Goal: Information Seeking & Learning: Learn about a topic

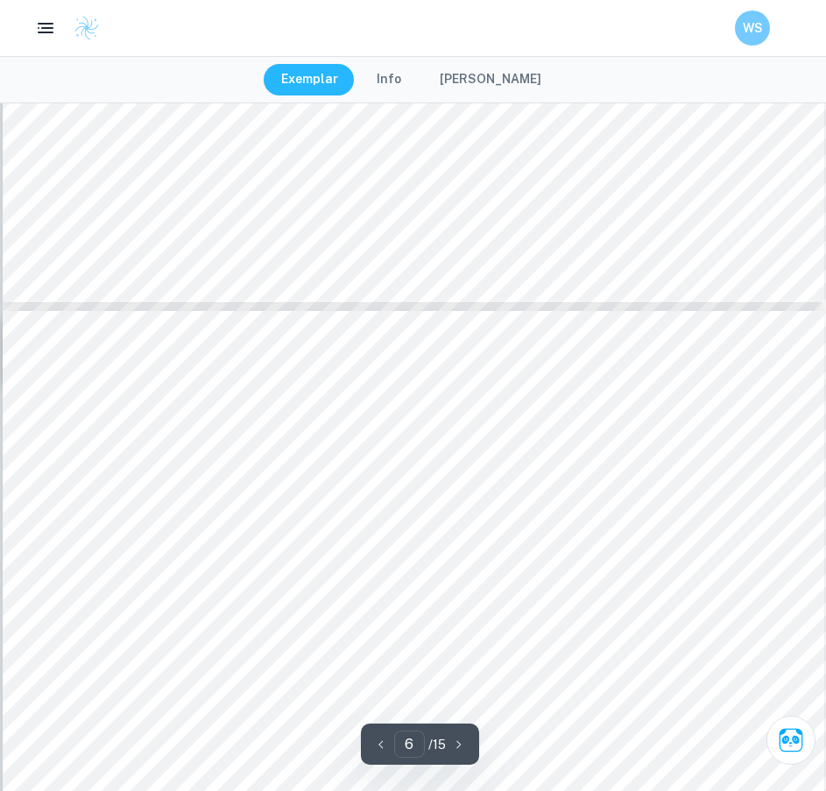
scroll to position [6025, 0]
